Goal: Transaction & Acquisition: Obtain resource

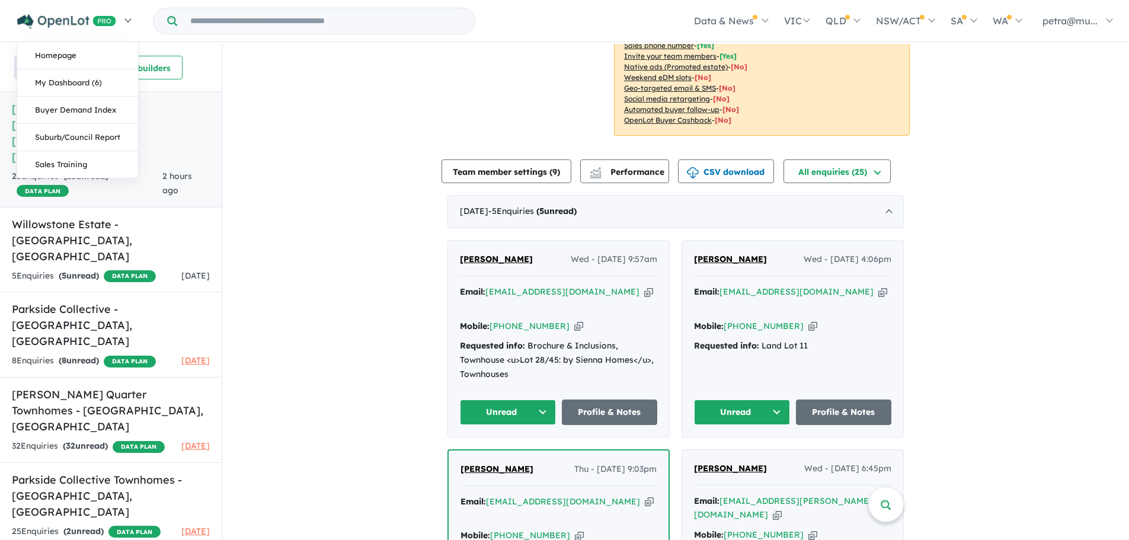
click at [134, 12] on link at bounding box center [74, 20] width 130 height 41
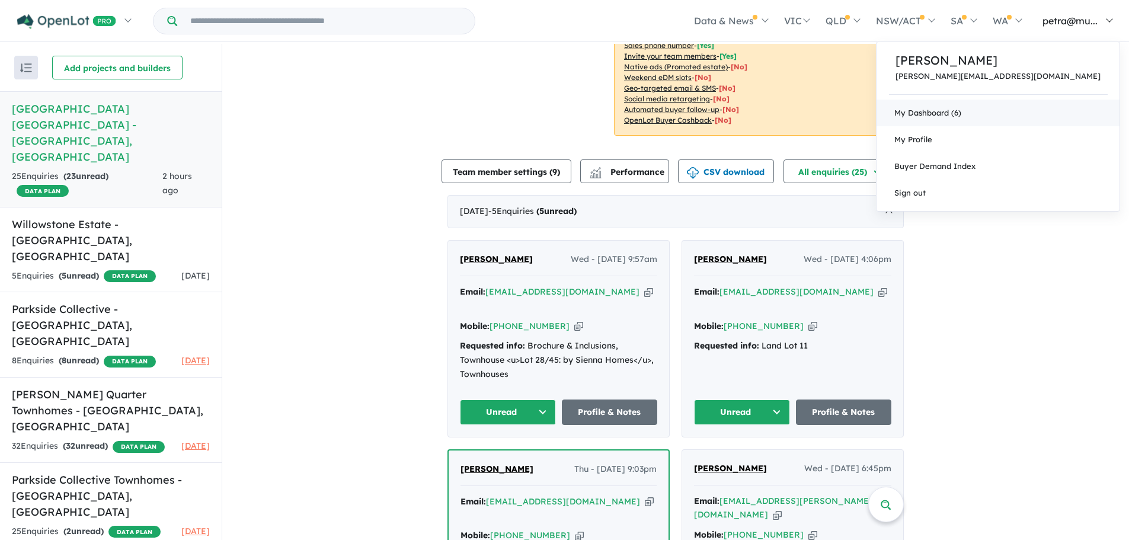
click at [1044, 117] on link "My Dashboard (6)" at bounding box center [997, 113] width 243 height 27
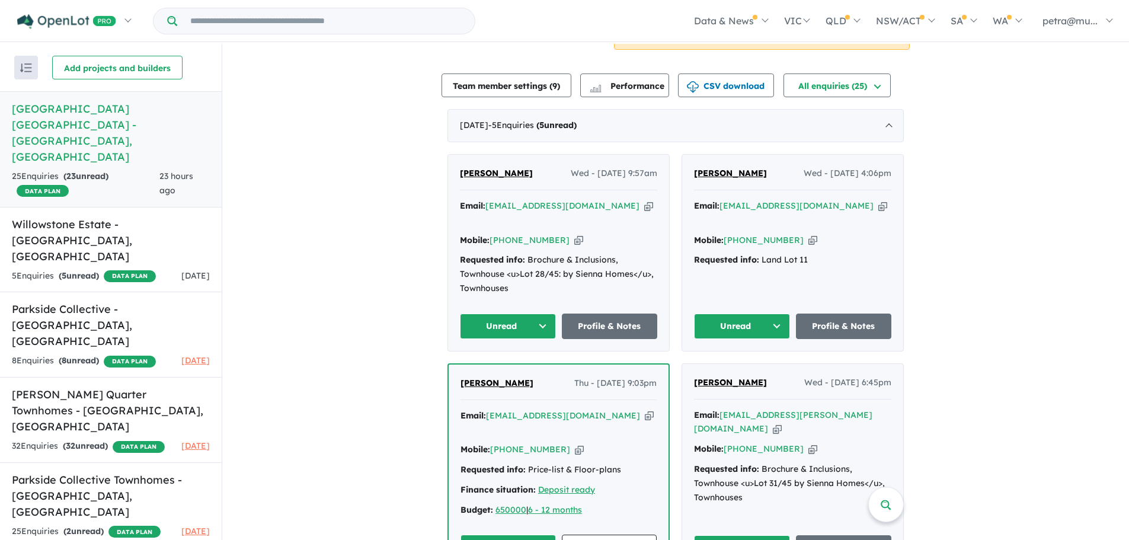
scroll to position [355, 0]
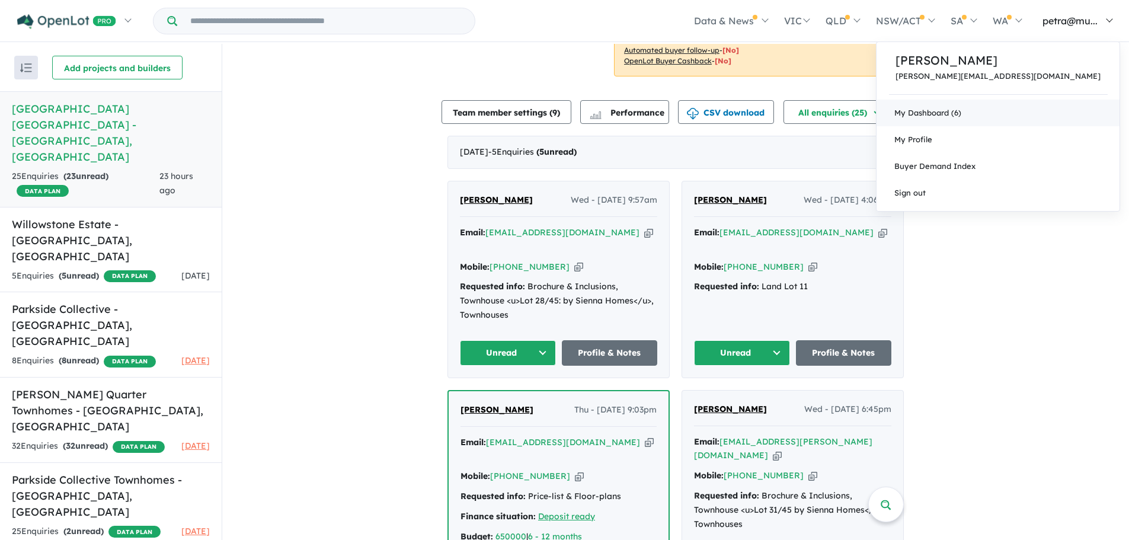
click at [1051, 112] on link "My Dashboard (6)" at bounding box center [997, 113] width 243 height 27
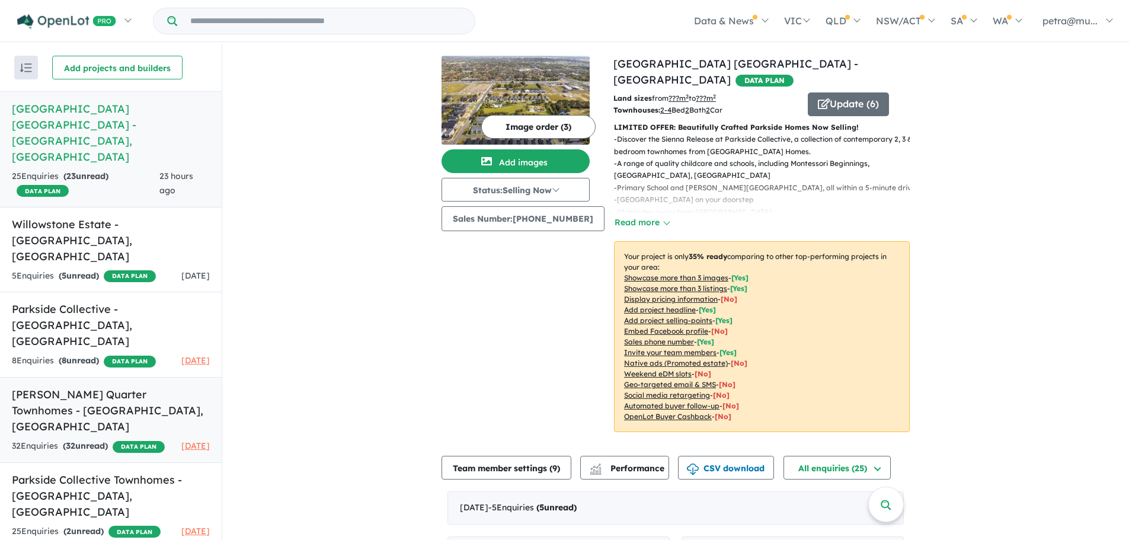
click at [155, 439] on div "32 Enquir ies ( 32 unread) DATA PLAN" at bounding box center [88, 446] width 153 height 14
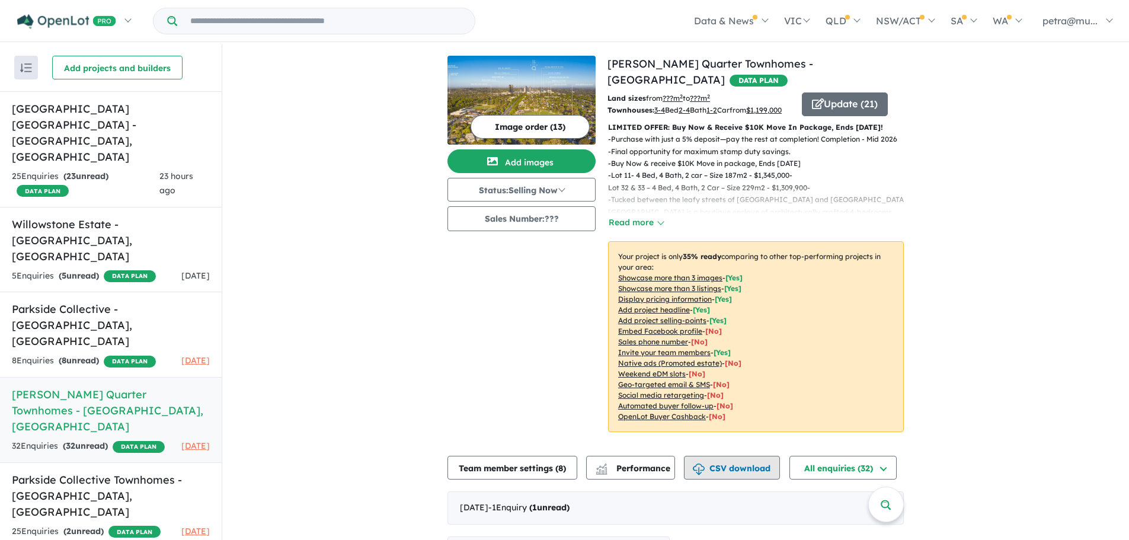
click at [717, 475] on button "CSV download" at bounding box center [732, 468] width 96 height 24
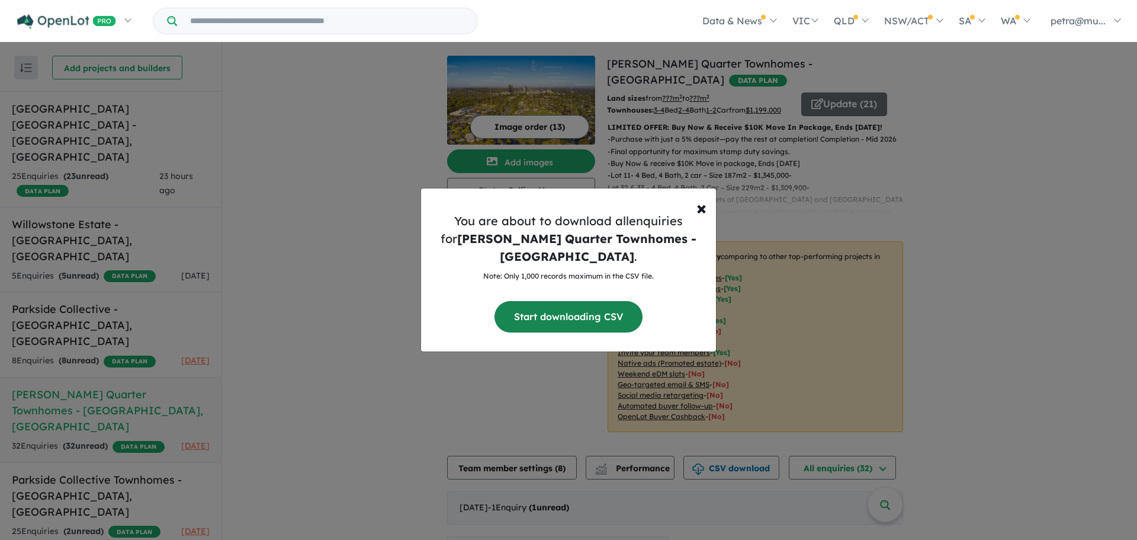
click at [548, 305] on button "Start downloading CSV" at bounding box center [569, 316] width 148 height 31
click at [700, 216] on span "×" at bounding box center [702, 207] width 10 height 24
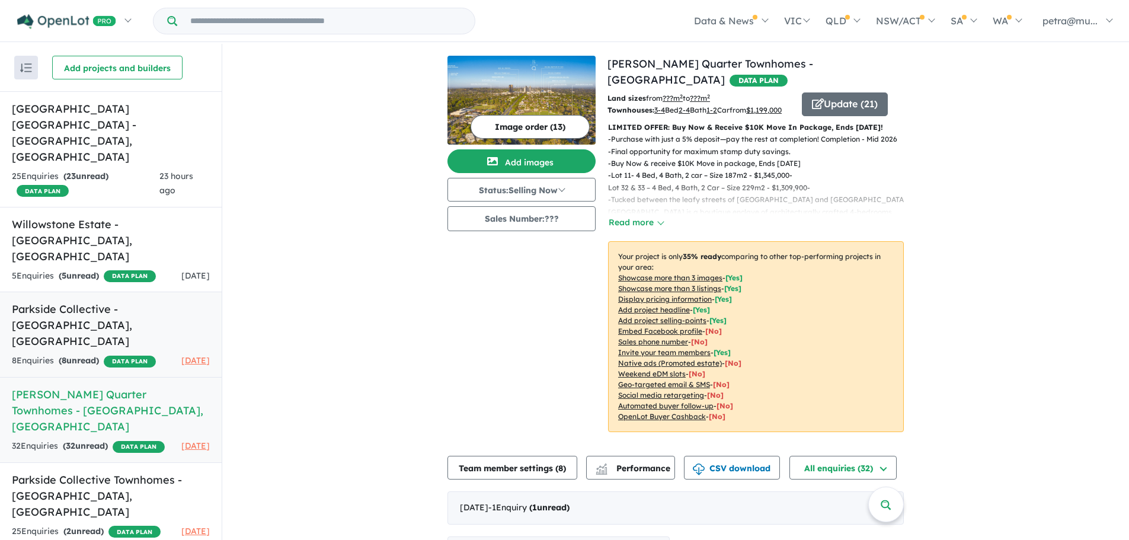
click at [69, 291] on link "Parkside Collective - Deanside , VIC 8 Enquir ies ( 8 unread) DATA PLAN 21 days…" at bounding box center [111, 334] width 222 height 86
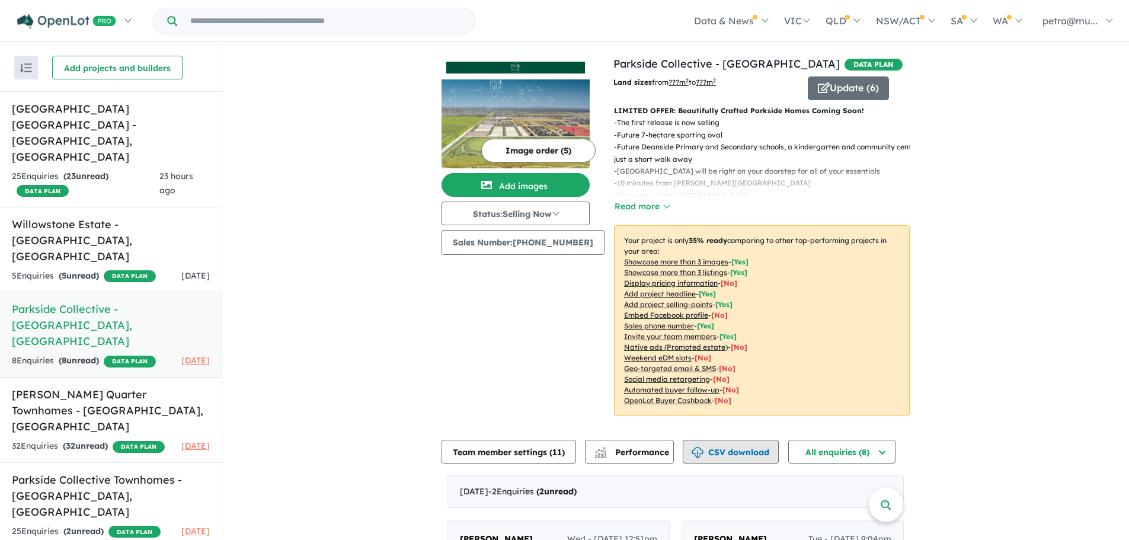
click at [718, 450] on button "CSV download" at bounding box center [730, 452] width 96 height 24
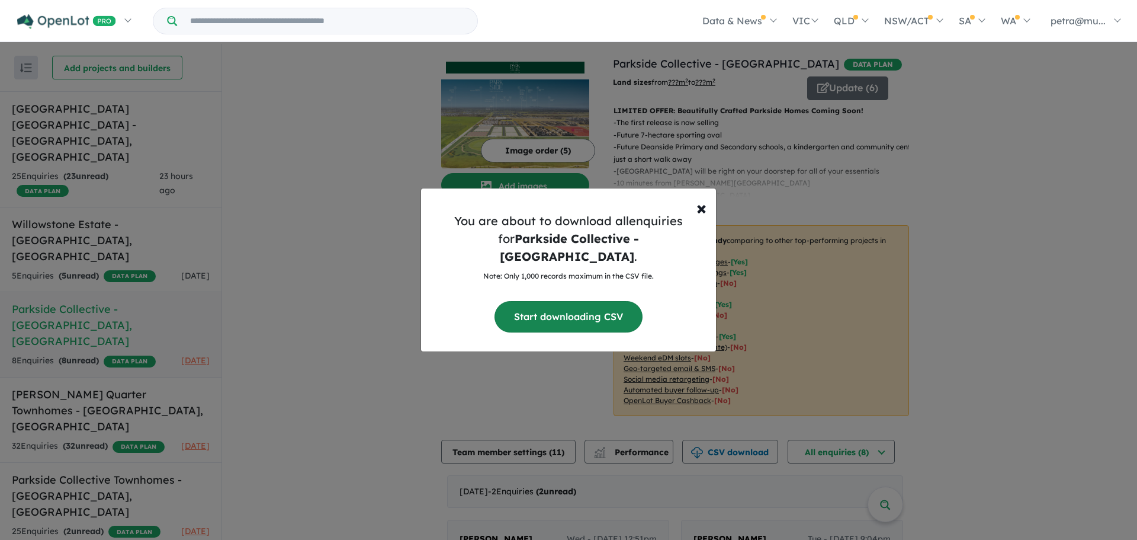
click at [557, 311] on button "Start downloading CSV" at bounding box center [569, 316] width 148 height 31
click at [710, 210] on button "× Close" at bounding box center [701, 202] width 29 height 28
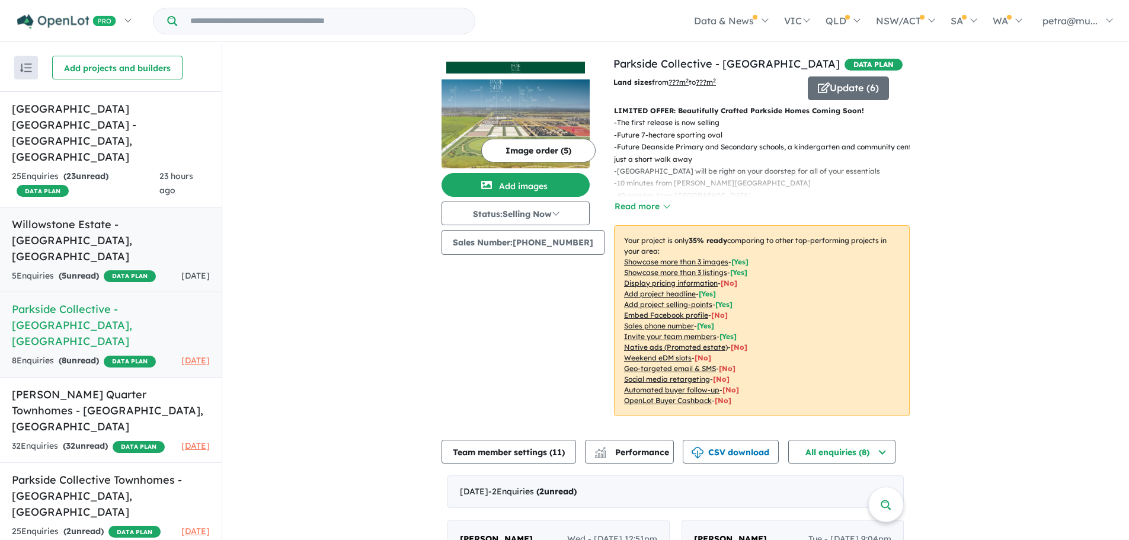
click at [57, 269] on div "5 Enquir ies ( 5 unread) DATA PLAN" at bounding box center [84, 276] width 144 height 14
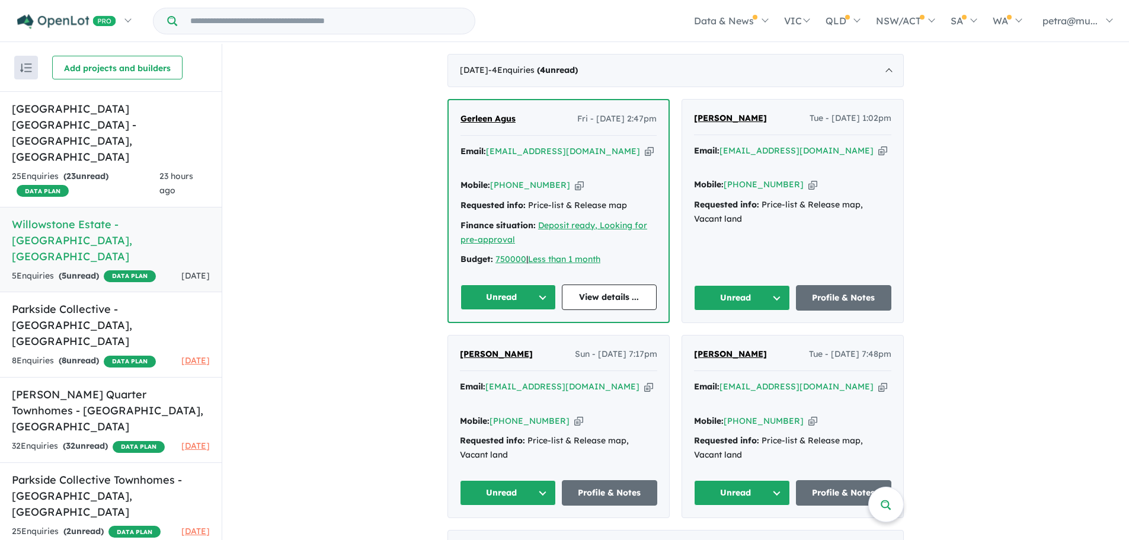
scroll to position [317, 0]
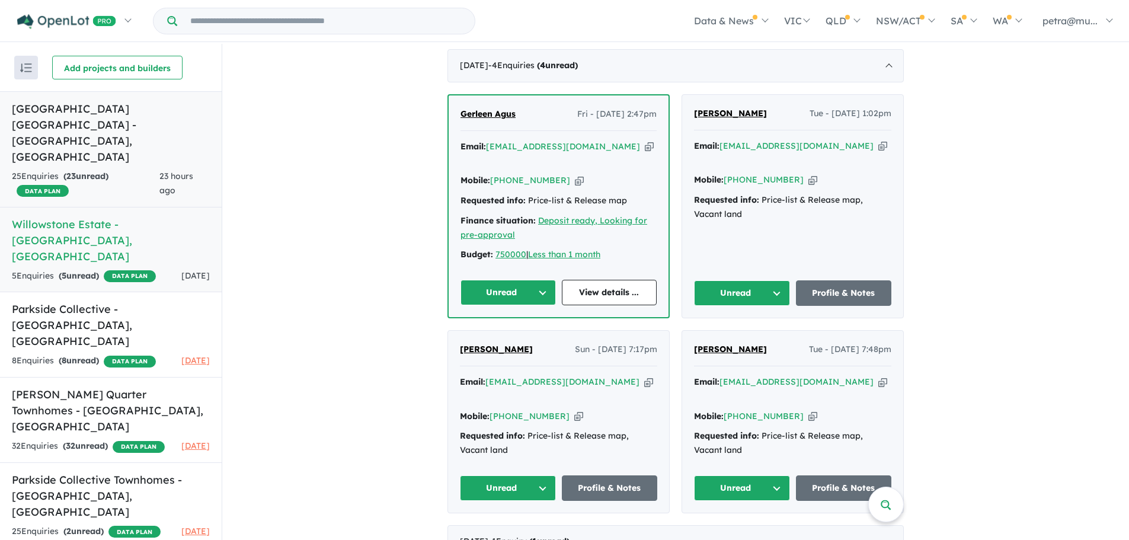
click at [91, 171] on strong "( 23 unread)" at bounding box center [85, 176] width 45 height 11
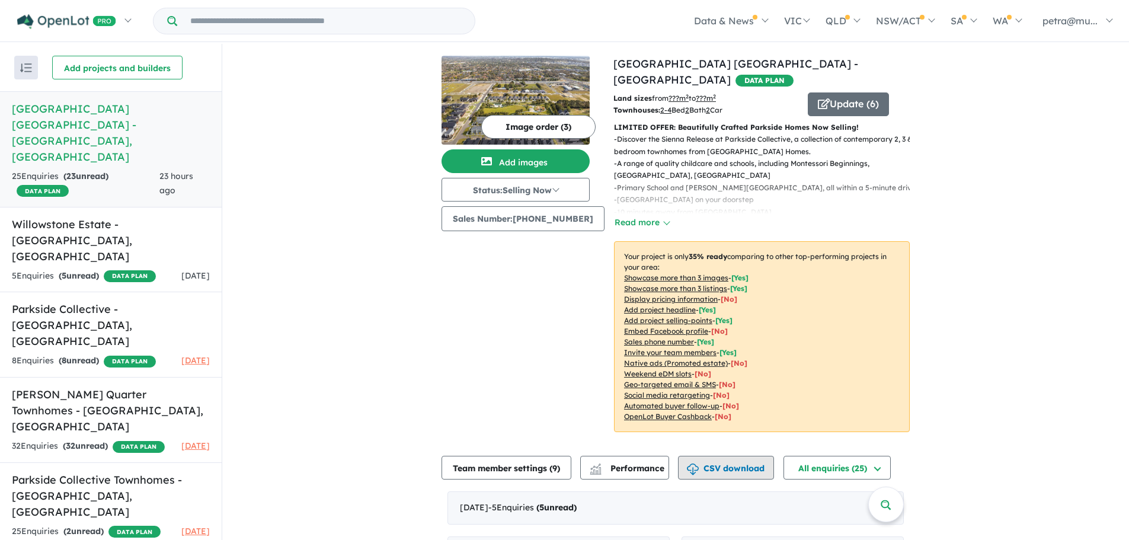
click at [727, 456] on button "CSV download" at bounding box center [726, 468] width 96 height 24
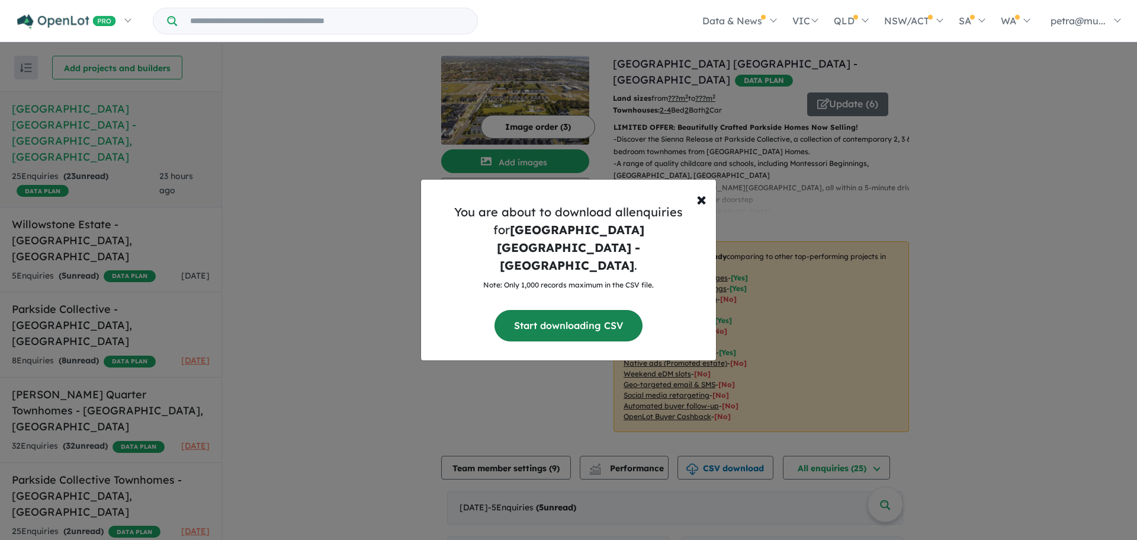
click at [601, 311] on button "Start downloading CSV" at bounding box center [569, 325] width 148 height 31
drag, startPoint x: 710, startPoint y: 219, endPoint x: 611, endPoint y: 254, distance: 105.3
click at [710, 208] on button "× Close" at bounding box center [701, 193] width 29 height 28
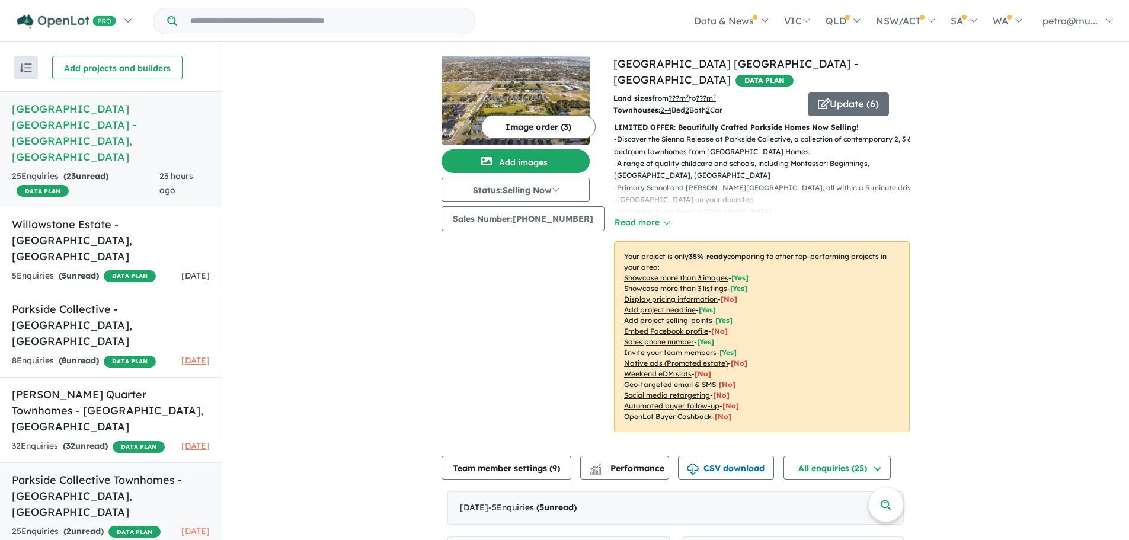
scroll to position [2, 0]
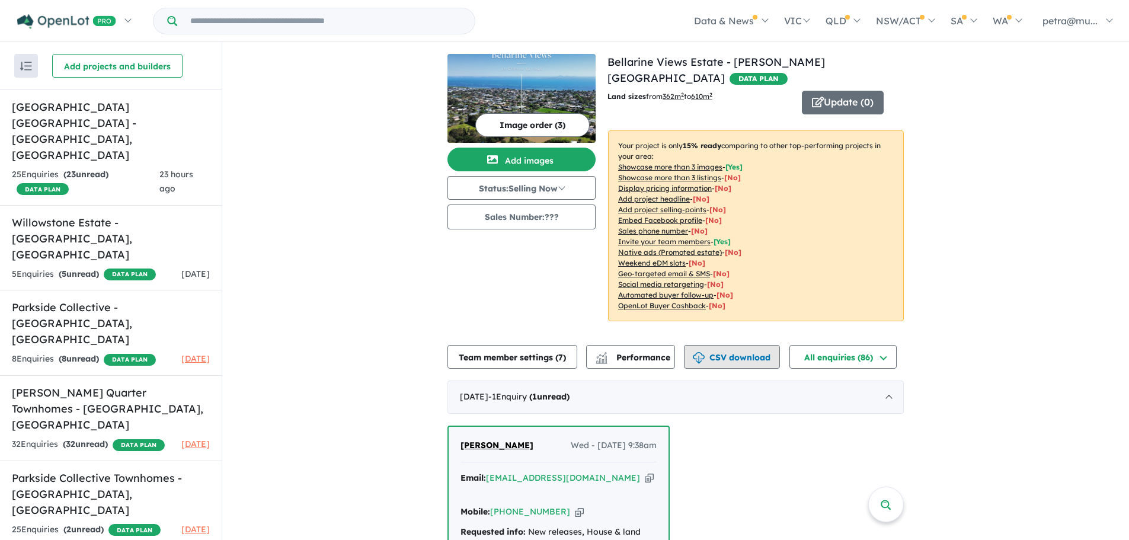
click at [754, 345] on button "CSV download" at bounding box center [732, 357] width 96 height 24
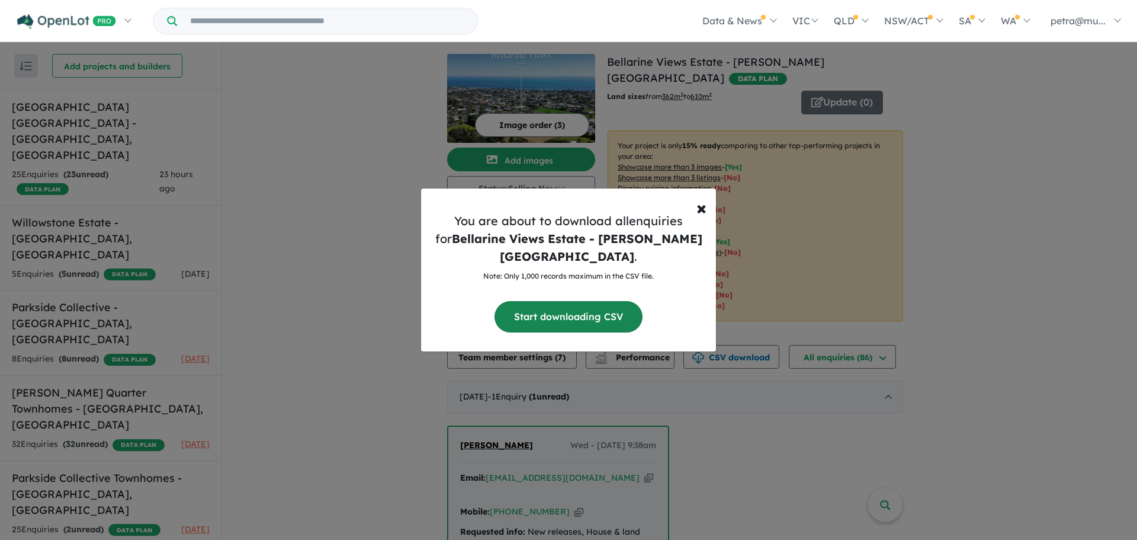
click at [559, 306] on button "Start downloading CSV" at bounding box center [569, 316] width 148 height 31
click at [706, 219] on span "×" at bounding box center [702, 207] width 10 height 24
